Goal: Navigation & Orientation: Find specific page/section

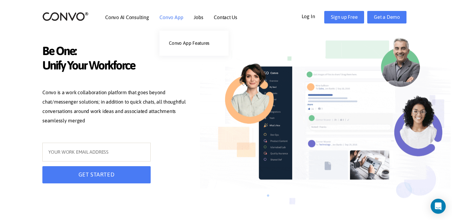
click at [172, 17] on link "Convo App" at bounding box center [171, 17] width 24 height 5
click at [174, 44] on link "Convo App Features" at bounding box center [193, 43] width 69 height 13
